Goal: Find specific page/section: Find specific page/section

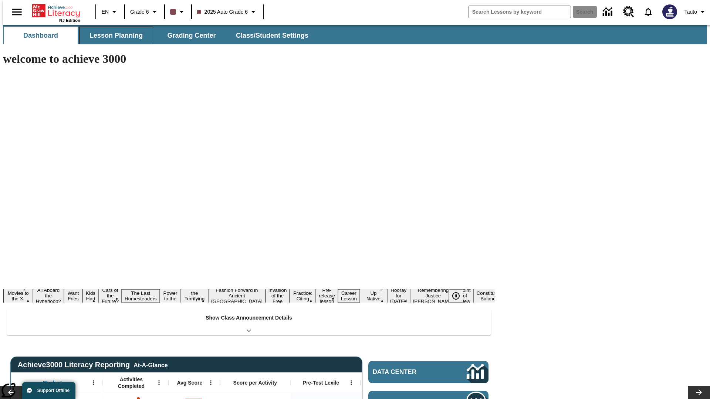
click at [113, 36] on button "Lesson Planning" at bounding box center [116, 36] width 74 height 18
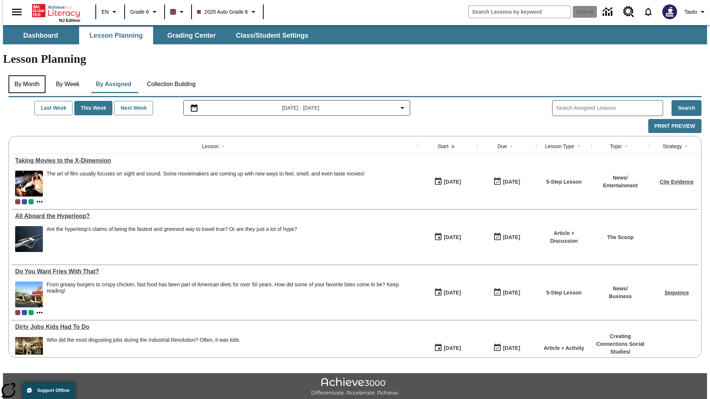
click at [25, 75] on button "By Month" at bounding box center [27, 84] width 37 height 18
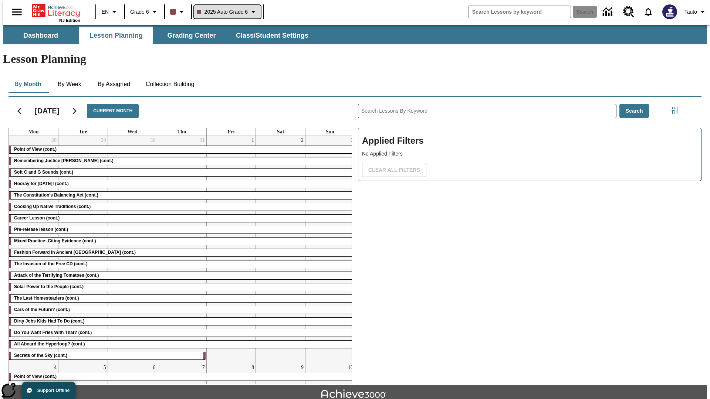
click at [226, 12] on span "2025 Auto Grade 6" at bounding box center [222, 12] width 51 height 8
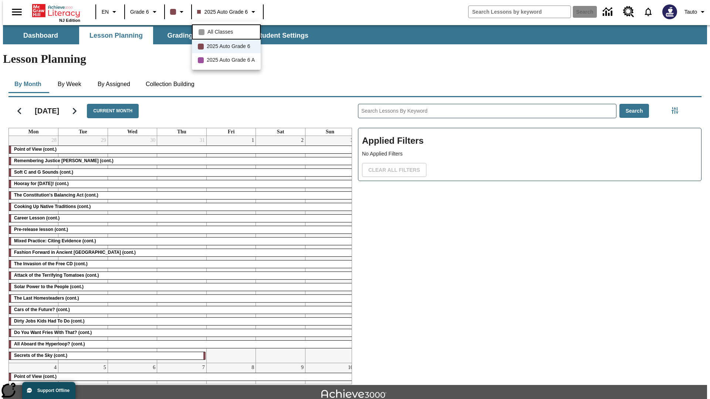
click at [227, 31] on span "All Classes" at bounding box center [221, 32] width 26 height 8
